Goal: Register for event/course

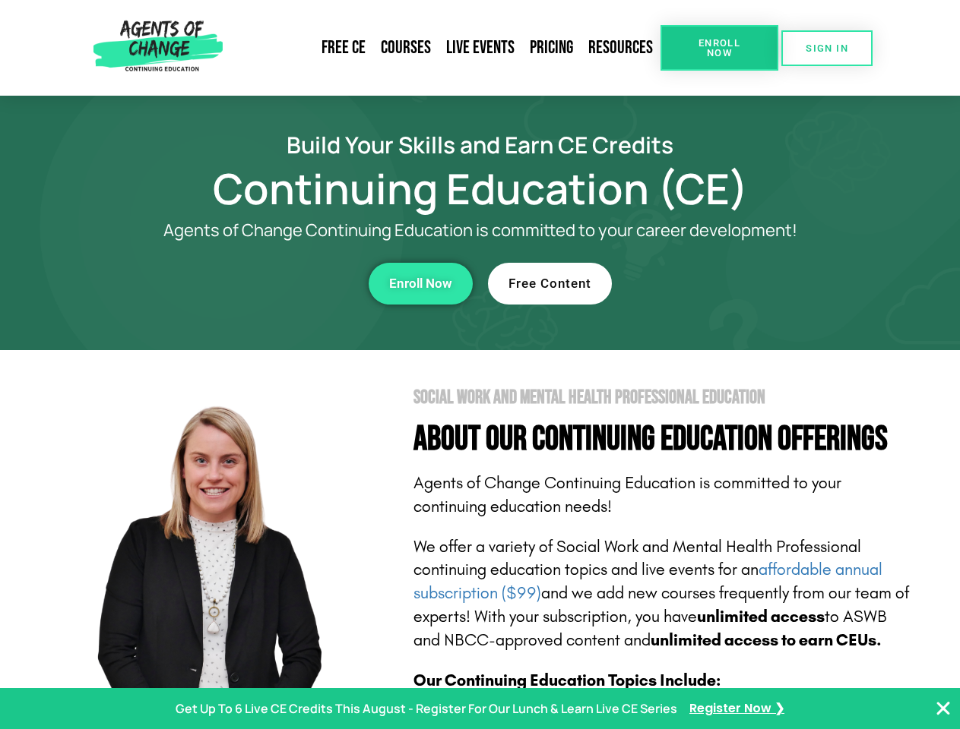
click at [479, 365] on section "Social Work and Mental Health Professional Education About Our Continuing Educa…" at bounding box center [480, 669] width 960 height 638
click at [719, 48] on span "Enroll Now" at bounding box center [718, 48] width 69 height 20
click at [827, 48] on span "SIGN IN" at bounding box center [826, 48] width 43 height 10
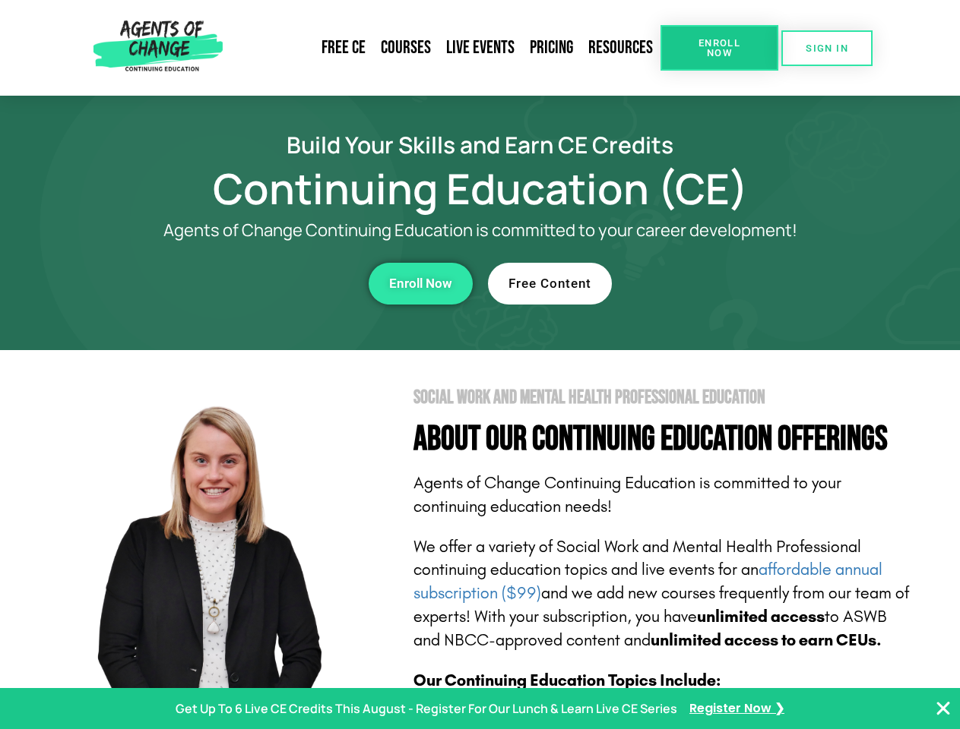
click at [264, 283] on div "Enroll Now" at bounding box center [264, 284] width 418 height 42
click at [420, 283] on span "Enroll Now" at bounding box center [420, 283] width 63 height 13
click at [697, 283] on div "Free Content" at bounding box center [697, 284] width 418 height 42
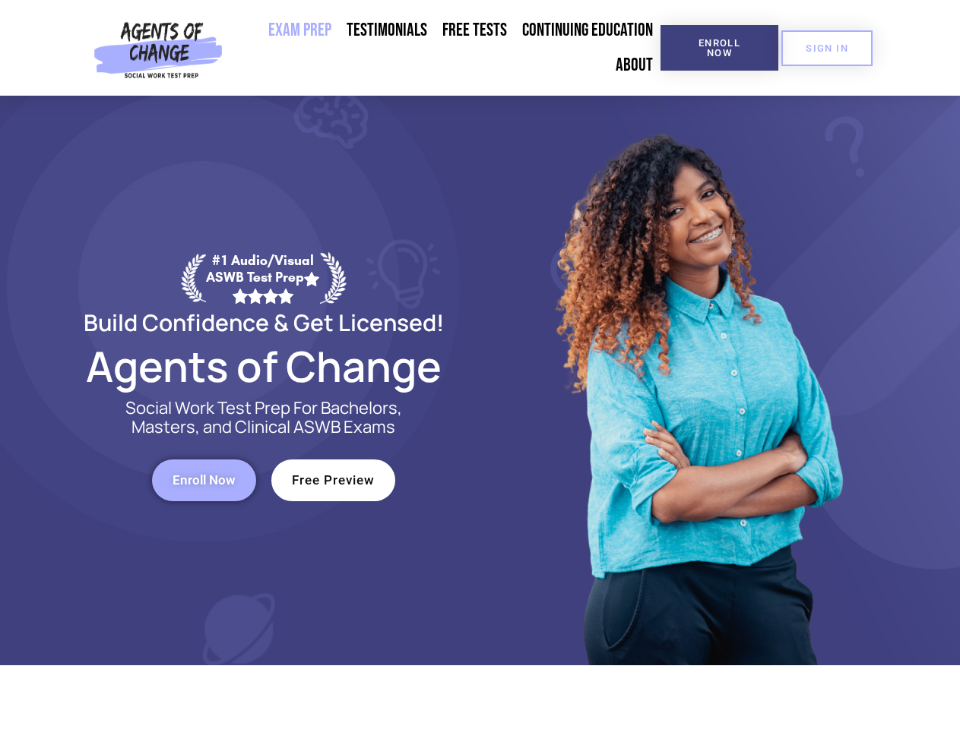
click at [480, 365] on div at bounding box center [696, 381] width 433 height 570
click at [719, 48] on span "Enroll Now" at bounding box center [718, 48] width 69 height 20
click at [827, 48] on span "SIGN IN" at bounding box center [826, 48] width 43 height 10
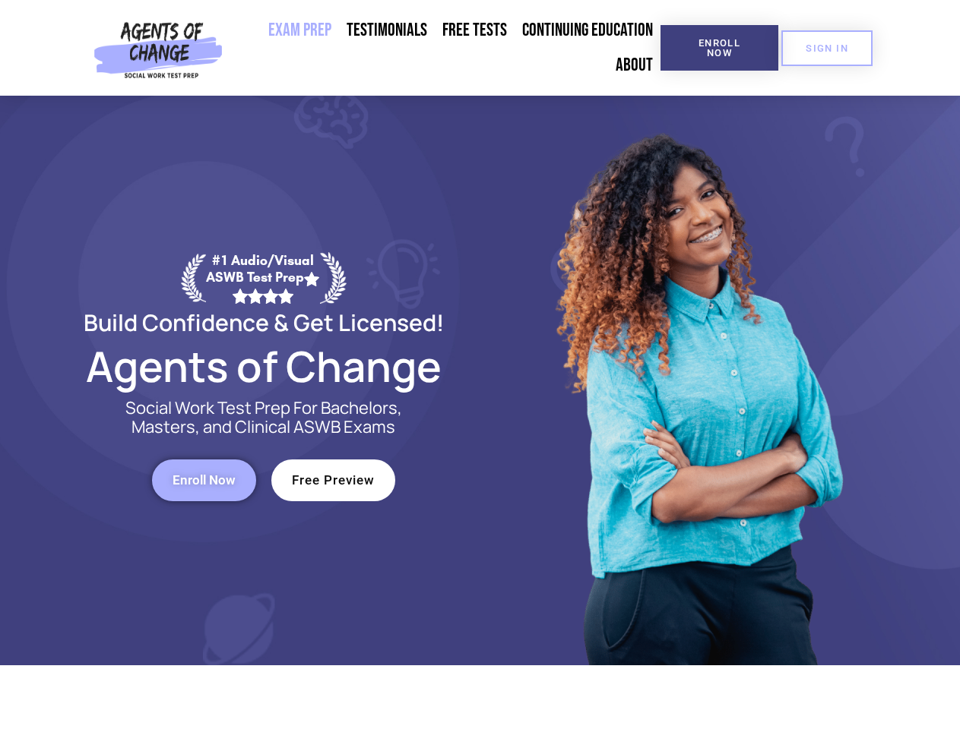
click at [204, 480] on span "Enroll Now" at bounding box center [203, 480] width 63 height 13
click at [333, 480] on span "Free Preview" at bounding box center [333, 480] width 83 height 13
